Goal: Task Accomplishment & Management: Complete application form

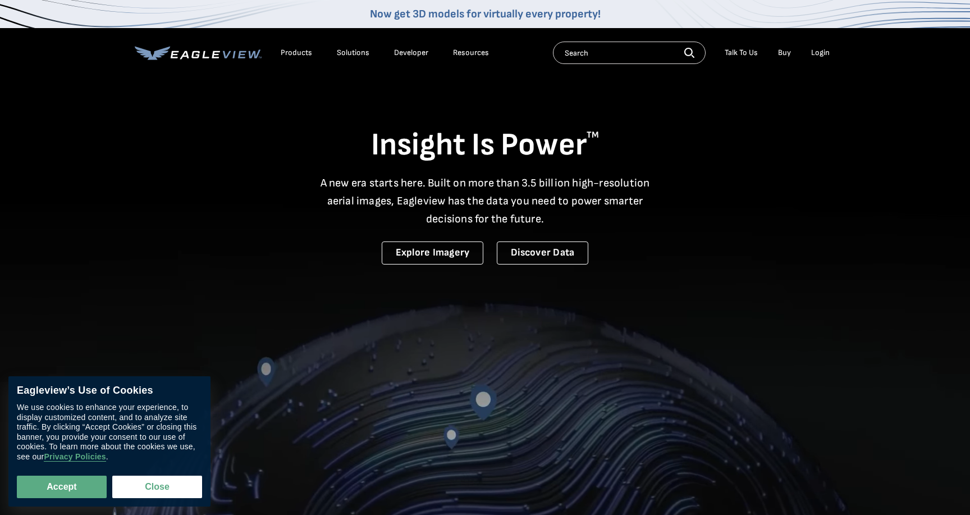
click at [822, 50] on div "Login" at bounding box center [820, 53] width 19 height 10
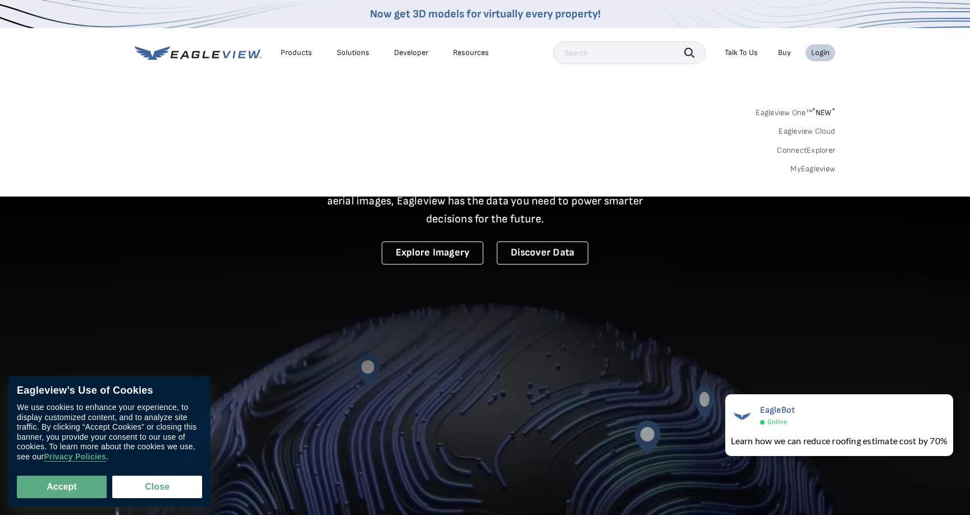
click at [797, 113] on link "Eagleview One™ * NEW *" at bounding box center [796, 110] width 80 height 13
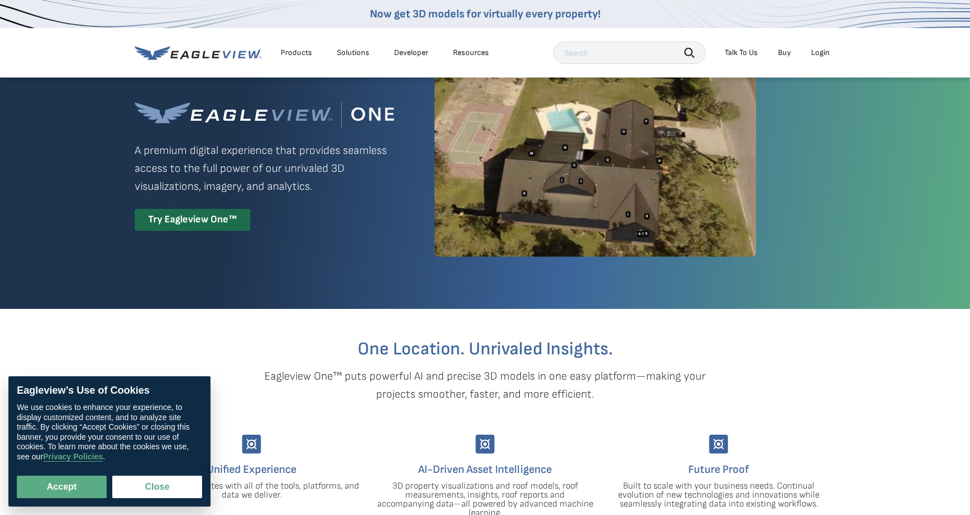
scroll to position [39, 0]
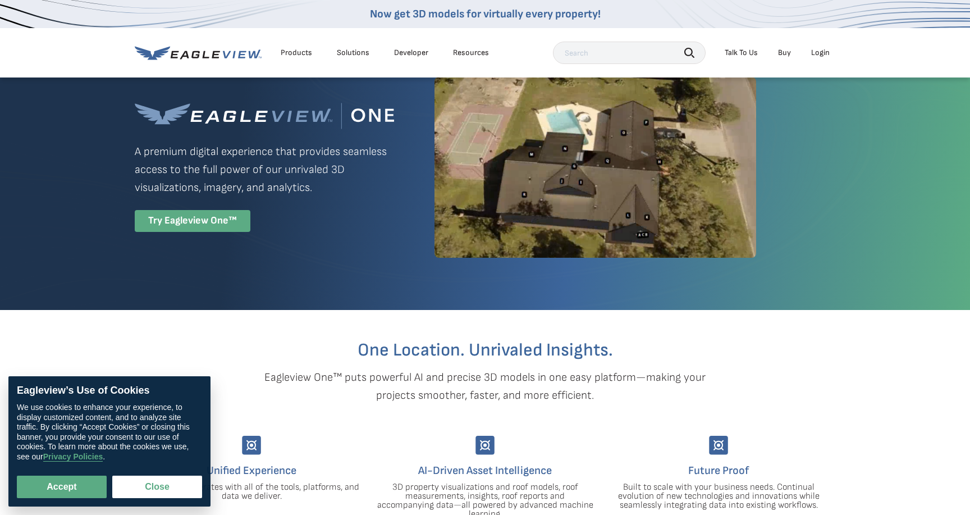
click at [198, 217] on div "Try Eagleview One™" at bounding box center [193, 221] width 116 height 22
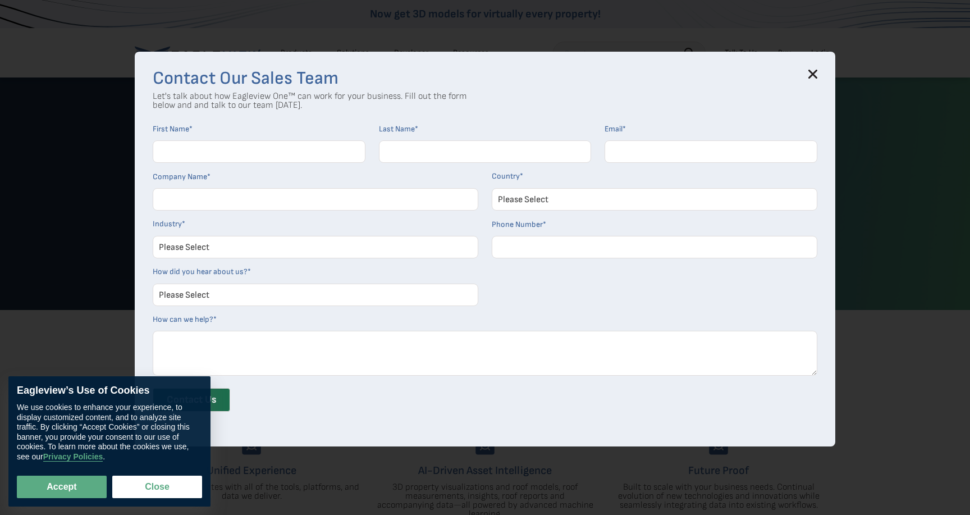
click at [240, 148] on input "First Name *" at bounding box center [259, 151] width 213 height 22
type input "Caleb"
click at [438, 152] on input "Last Name *" at bounding box center [485, 151] width 213 height 22
type input "[PERSON_NAME]"
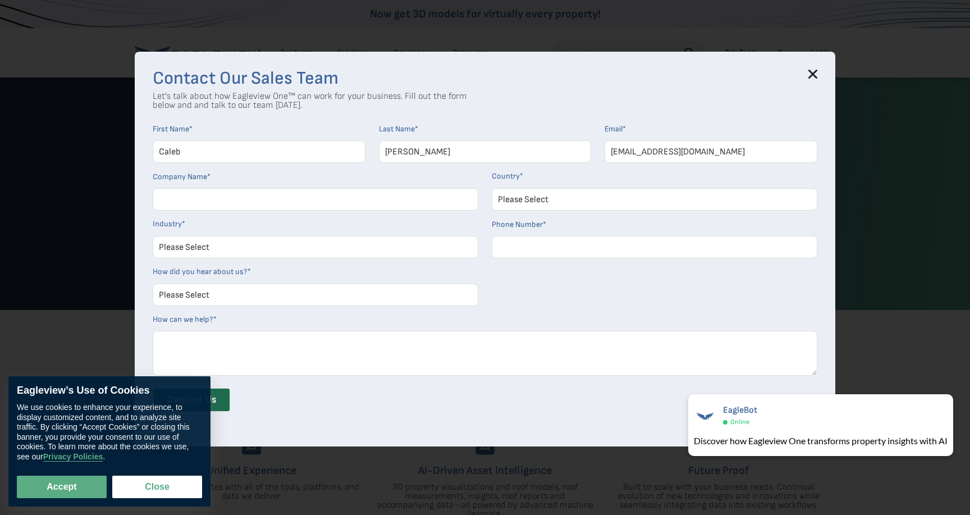
type input "[EMAIL_ADDRESS][DOMAIN_NAME]"
type input "WCCG"
click at [686, 197] on select "Please Select [GEOGRAPHIC_DATA] [GEOGRAPHIC_DATA] [GEOGRAPHIC_DATA] [GEOGRAPHIC…" at bounding box center [655, 199] width 326 height 22
select select "[GEOGRAPHIC_DATA]"
click at [492, 188] on select "Please Select [GEOGRAPHIC_DATA] [GEOGRAPHIC_DATA] [GEOGRAPHIC_DATA] [GEOGRAPHIC…" at bounding box center [655, 199] width 326 height 22
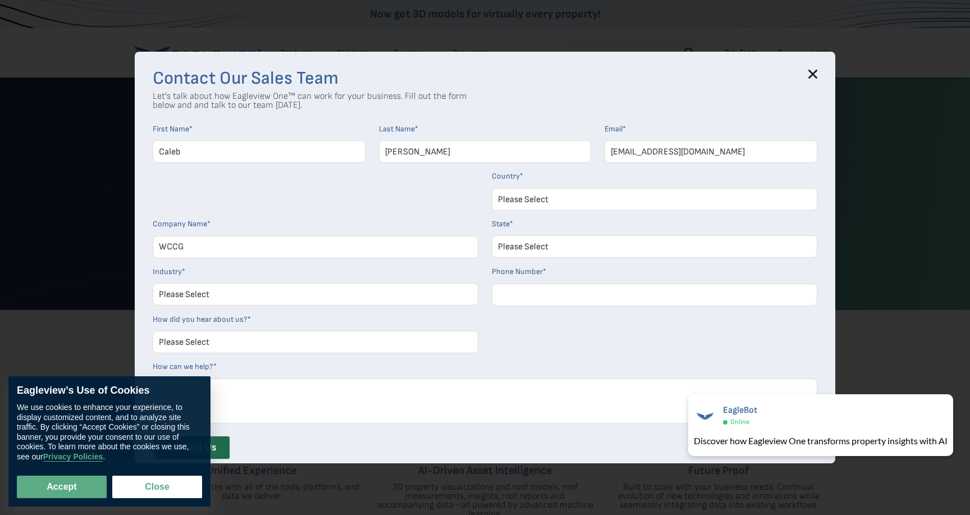
click at [246, 291] on select "Please Select Architects & Engineering Construction Electric/Gas Utilities Gove…" at bounding box center [316, 294] width 326 height 22
select select "Construction"
click at [153, 283] on select "Please Select Architects & Engineering Construction Electric/Gas Utilities Gove…" at bounding box center [316, 294] width 326 height 22
click at [541, 289] on input "Phone Number *" at bounding box center [655, 295] width 326 height 22
type input "6614446551"
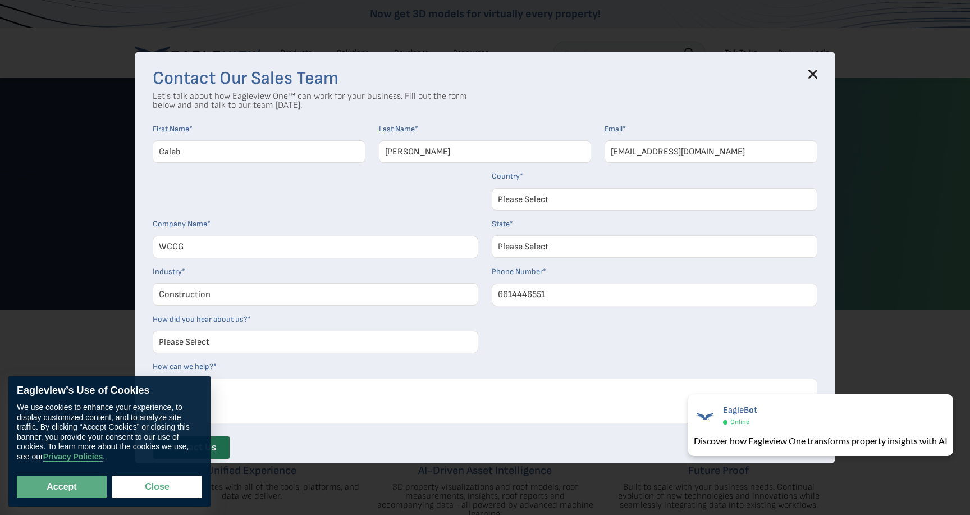
click at [601, 237] on select "Please Select [US_STATE] [US_STATE] [GEOGRAPHIC_DATA] [US_STATE] [US_STATE] [GE…" at bounding box center [655, 246] width 326 height 22
select select "[US_STATE]"
click at [492, 235] on select "Please Select [US_STATE] [US_STATE] [GEOGRAPHIC_DATA] [US_STATE] [US_STATE] [GE…" at bounding box center [655, 246] width 326 height 22
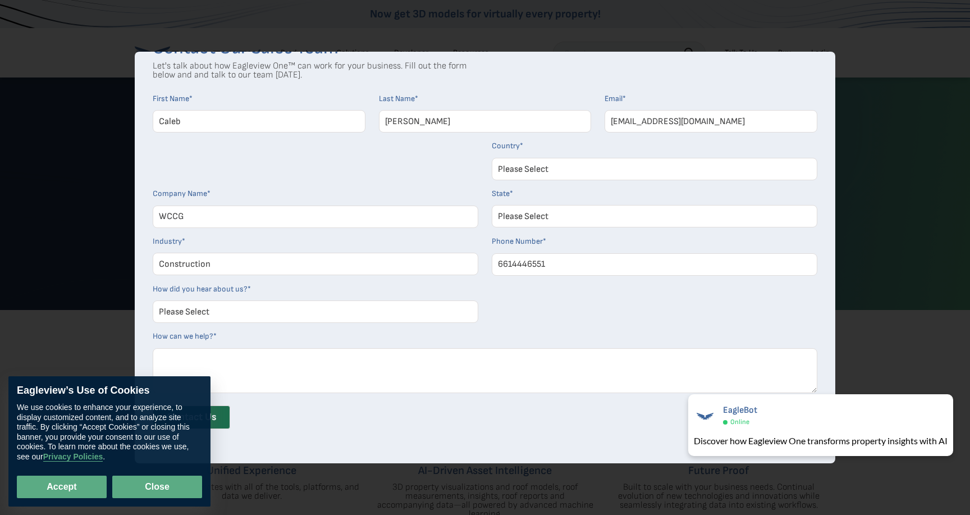
click at [184, 491] on button "Close" at bounding box center [157, 487] width 90 height 22
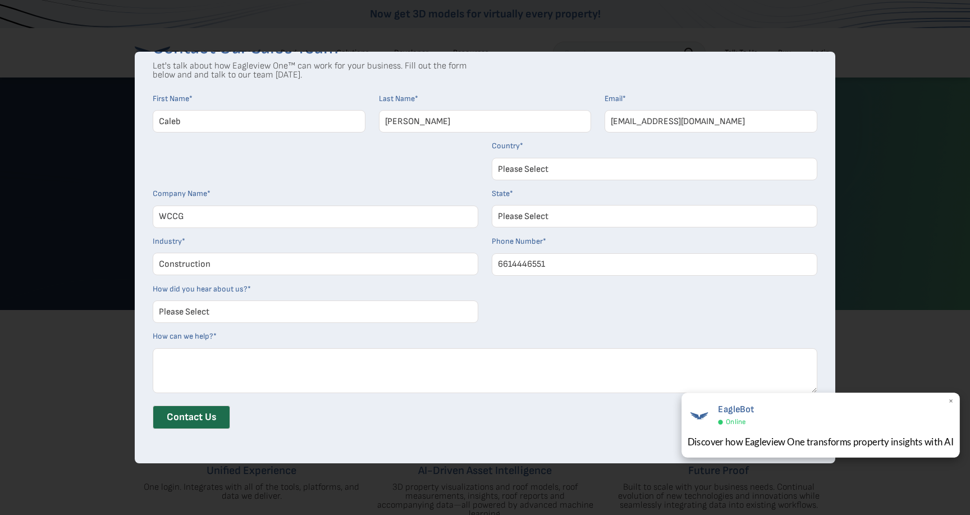
click at [951, 403] on span "×" at bounding box center [951, 402] width 6 height 12
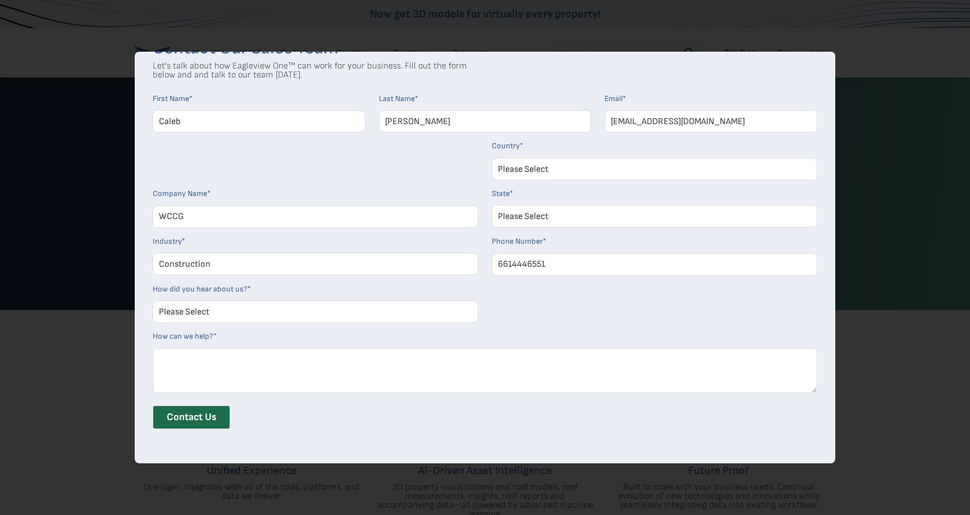
click at [303, 314] on select "Please Select Search Engine Social Media Word of Mouth Podcast Online Advertise…" at bounding box center [316, 311] width 326 height 22
select select "Search Engine"
click at [153, 300] on select "Please Select Search Engine Social Media Word of Mouth Podcast Online Advertise…" at bounding box center [316, 311] width 326 height 22
click at [233, 370] on textarea "How can we help? *" at bounding box center [485, 370] width 665 height 45
type textarea "Looking for roof measurements"
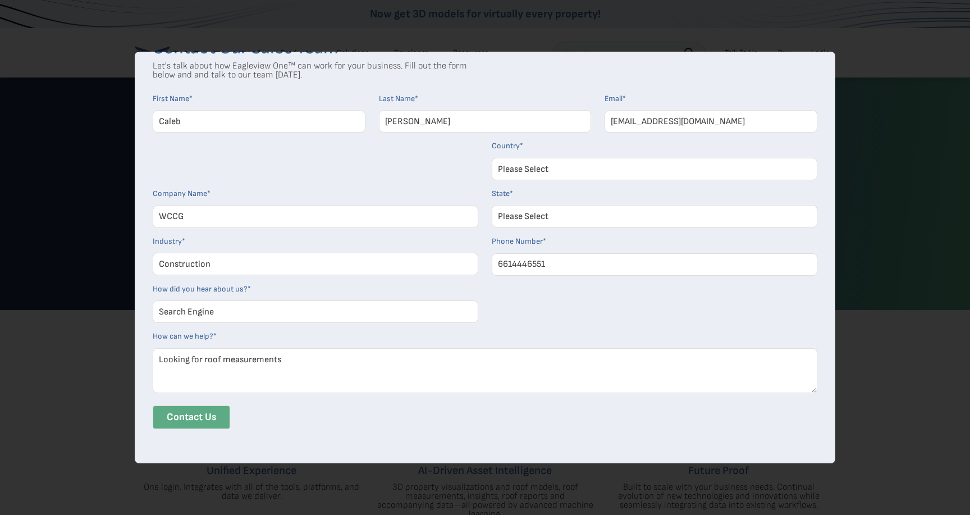
click at [167, 419] on input "Contact Us" at bounding box center [191, 417] width 77 height 24
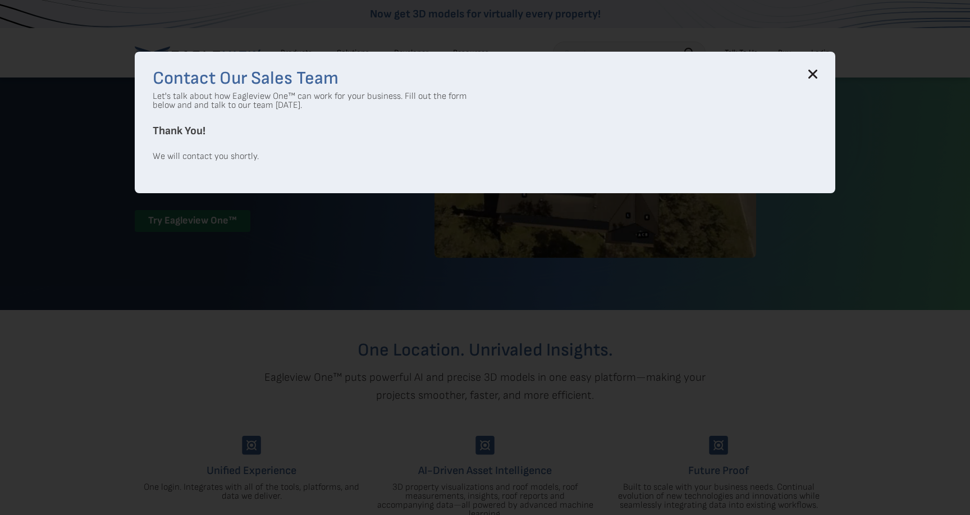
scroll to position [0, 0]
click at [811, 76] on icon at bounding box center [813, 73] width 7 height 7
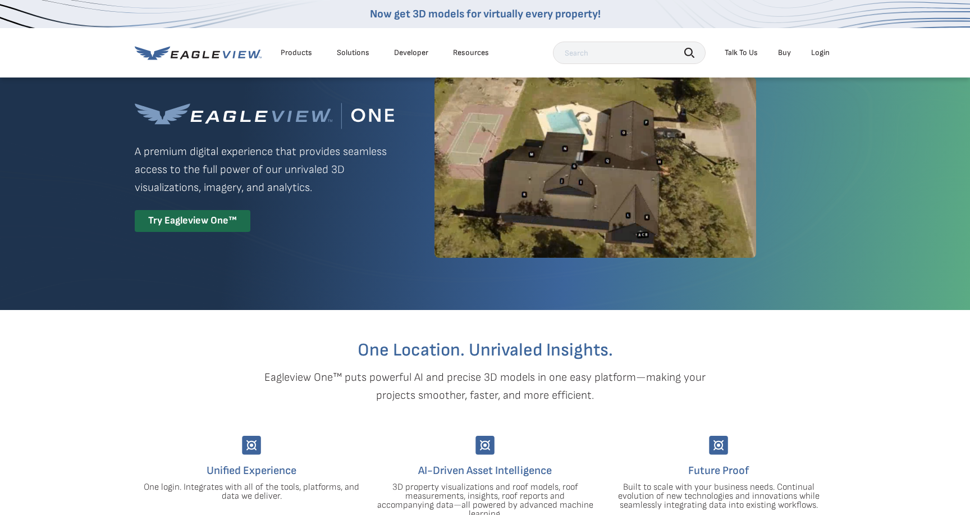
click at [822, 56] on div "Login" at bounding box center [820, 53] width 19 height 10
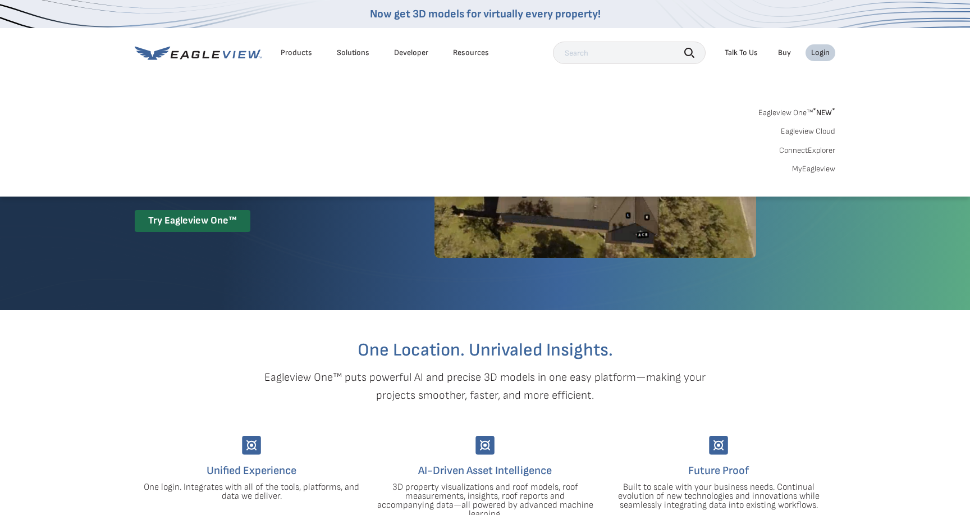
click at [819, 169] on link "MyEagleview" at bounding box center [813, 169] width 43 height 10
